Goal: Task Accomplishment & Management: Use online tool/utility

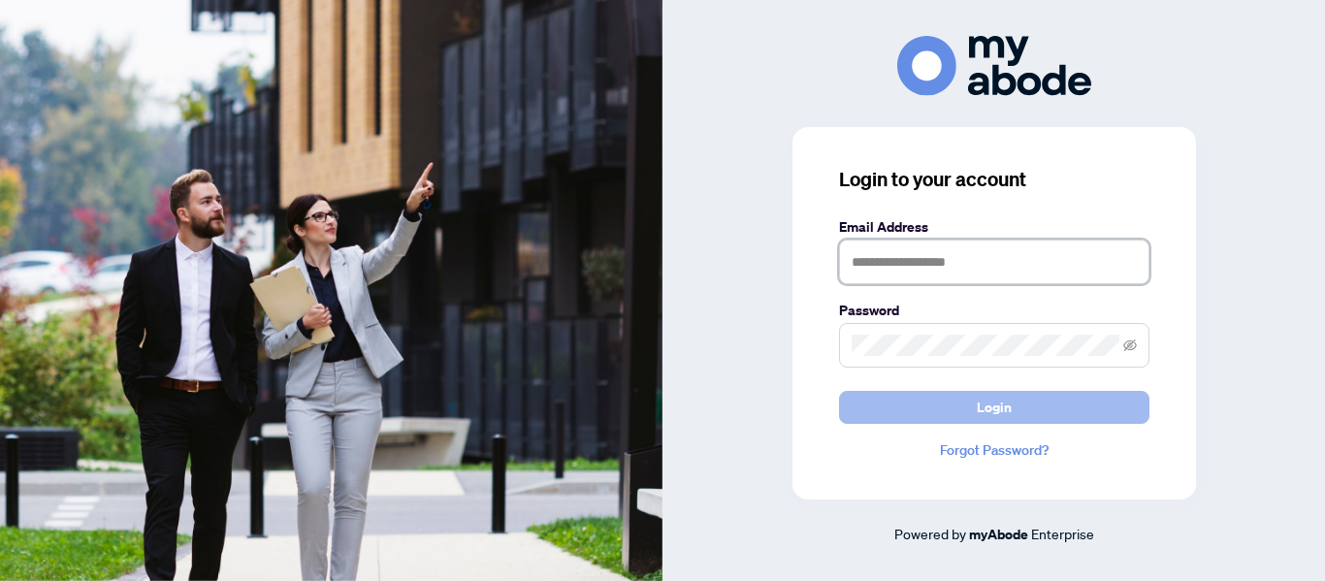
type input "**********"
click at [1006, 410] on span "Login" at bounding box center [994, 407] width 35 height 31
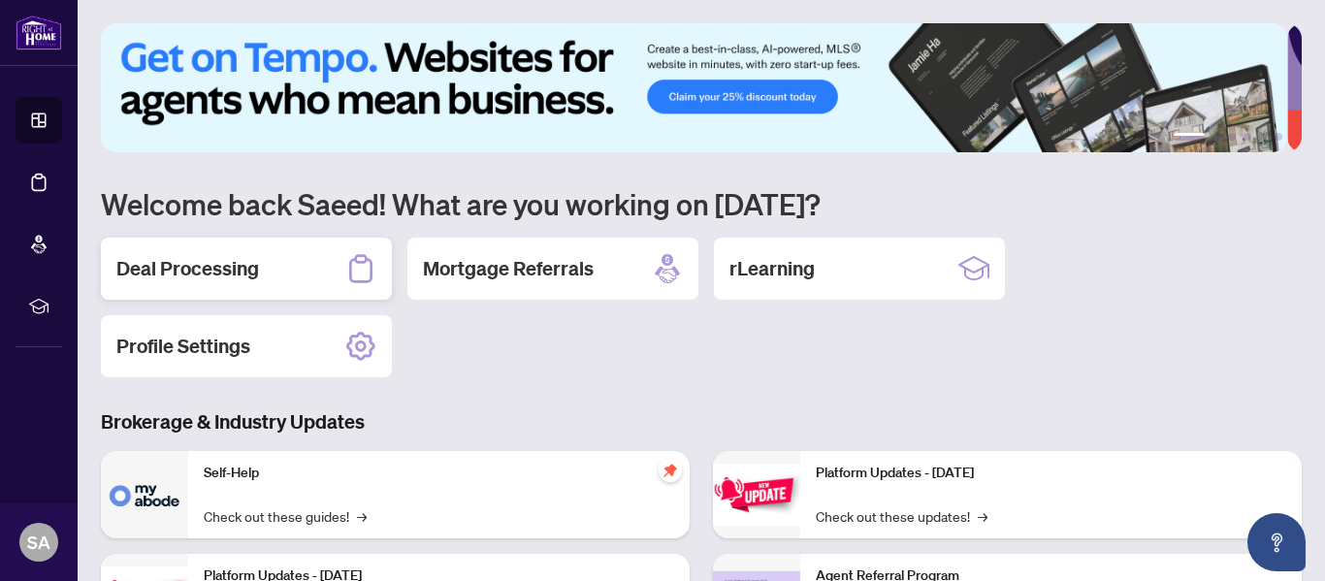
click at [204, 271] on h2 "Deal Processing" at bounding box center [187, 268] width 143 height 27
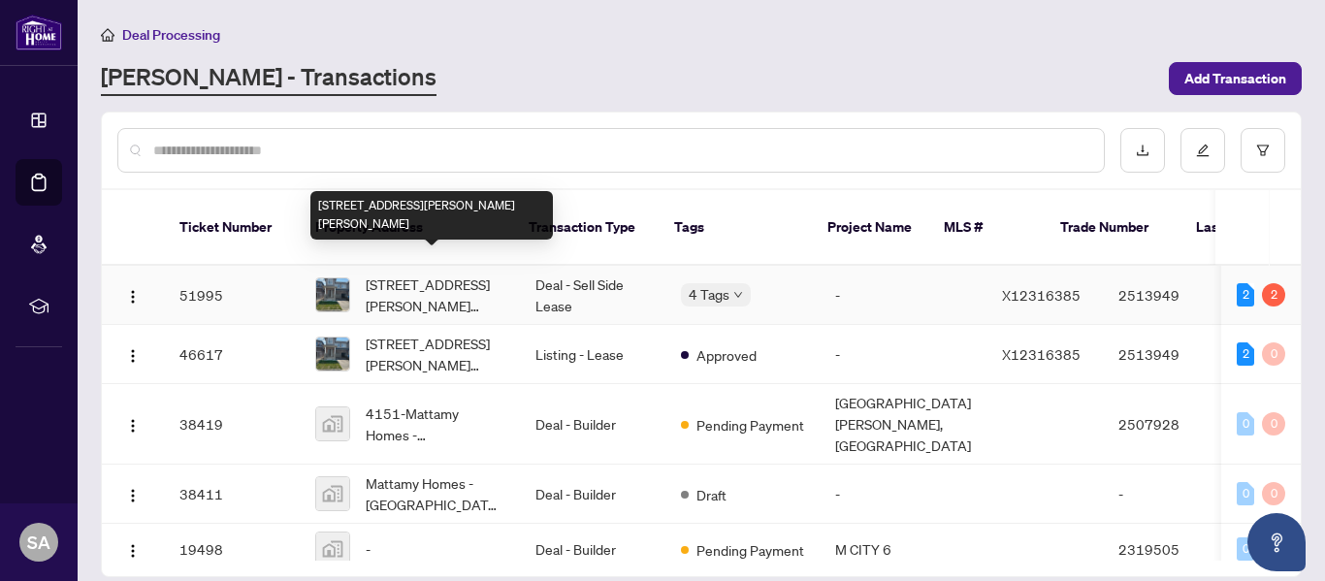
click at [417, 274] on span "[STREET_ADDRESS][PERSON_NAME][PERSON_NAME]" at bounding box center [435, 295] width 139 height 43
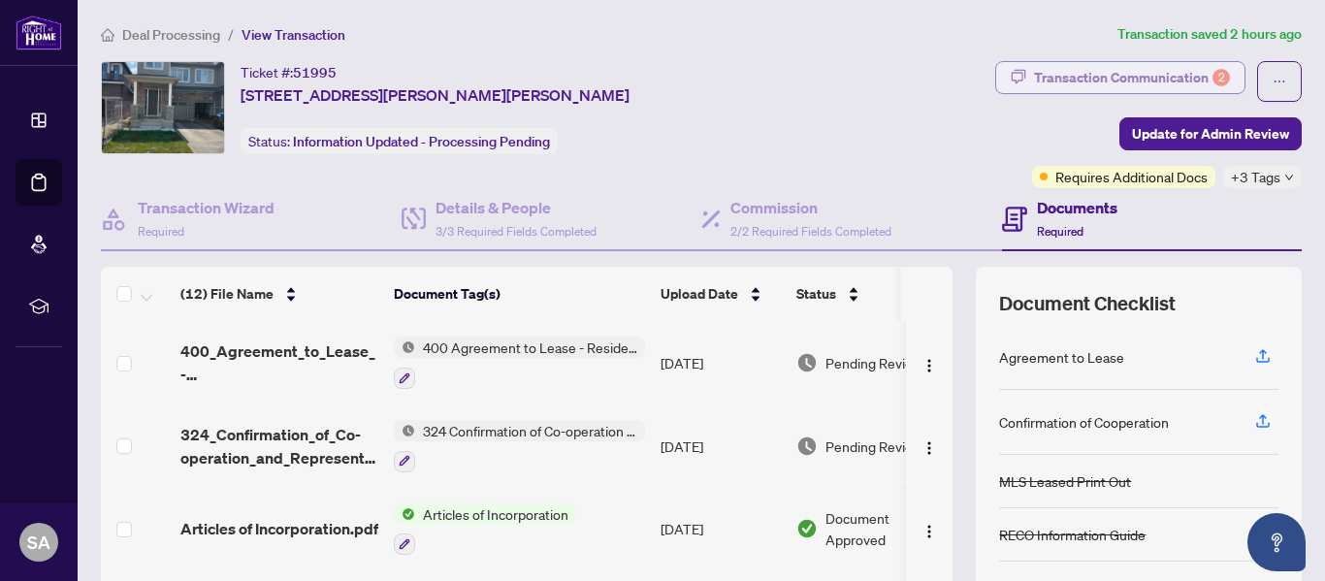
click at [1149, 78] on div "Transaction Communication 2" at bounding box center [1132, 77] width 196 height 31
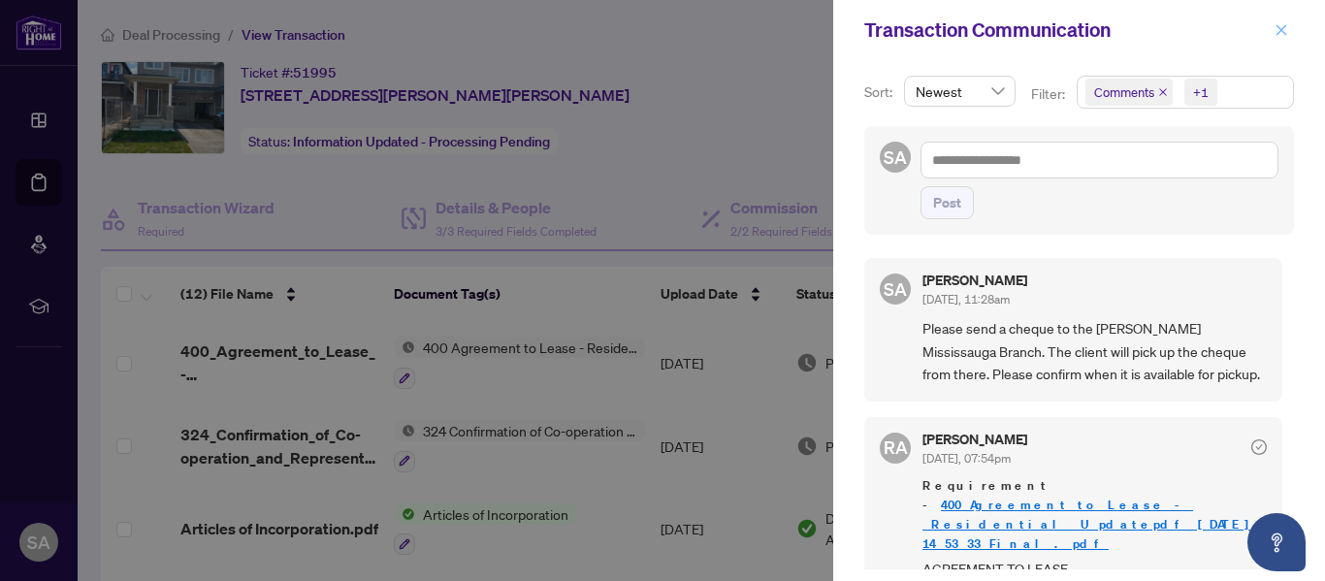
click at [1276, 25] on icon "close" at bounding box center [1282, 30] width 14 height 14
